Goal: Task Accomplishment & Management: Manage account settings

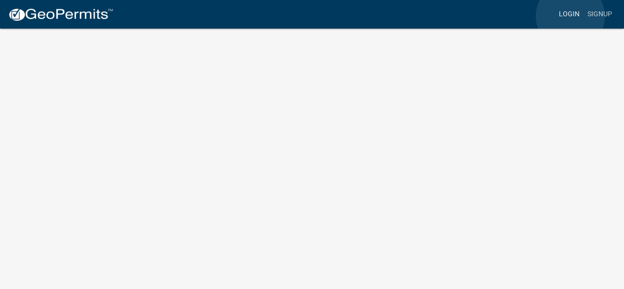
click at [570, 16] on link "Login" at bounding box center [569, 14] width 29 height 19
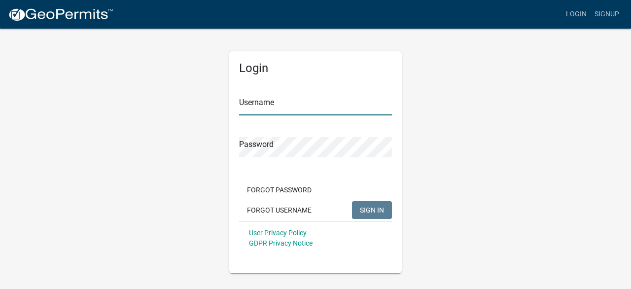
click at [309, 107] on input "Username" at bounding box center [315, 105] width 153 height 20
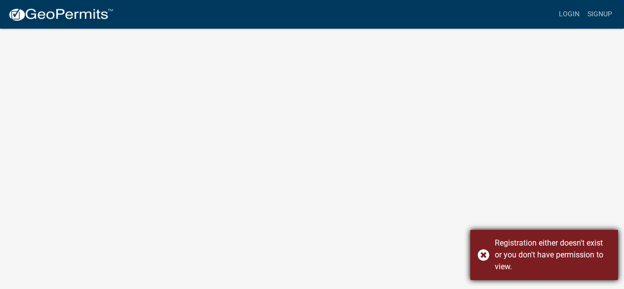
click at [482, 256] on div "Registration either doesn't exist or you don't have permission to view." at bounding box center [544, 255] width 148 height 50
